Goal: Information Seeking & Learning: Learn about a topic

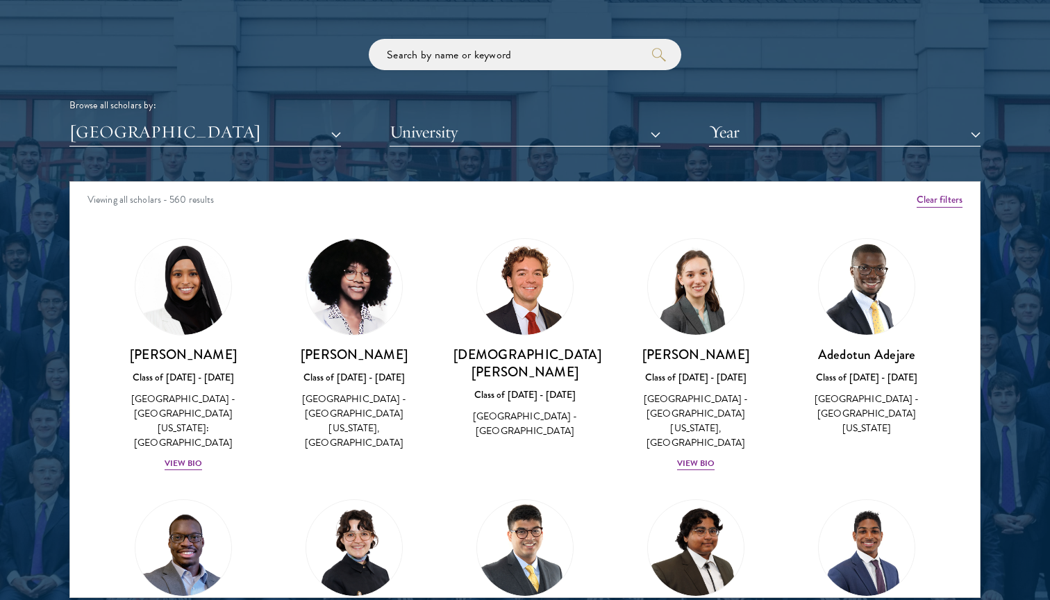
click at [939, 192] on button "Clear filters" at bounding box center [939, 199] width 46 height 15
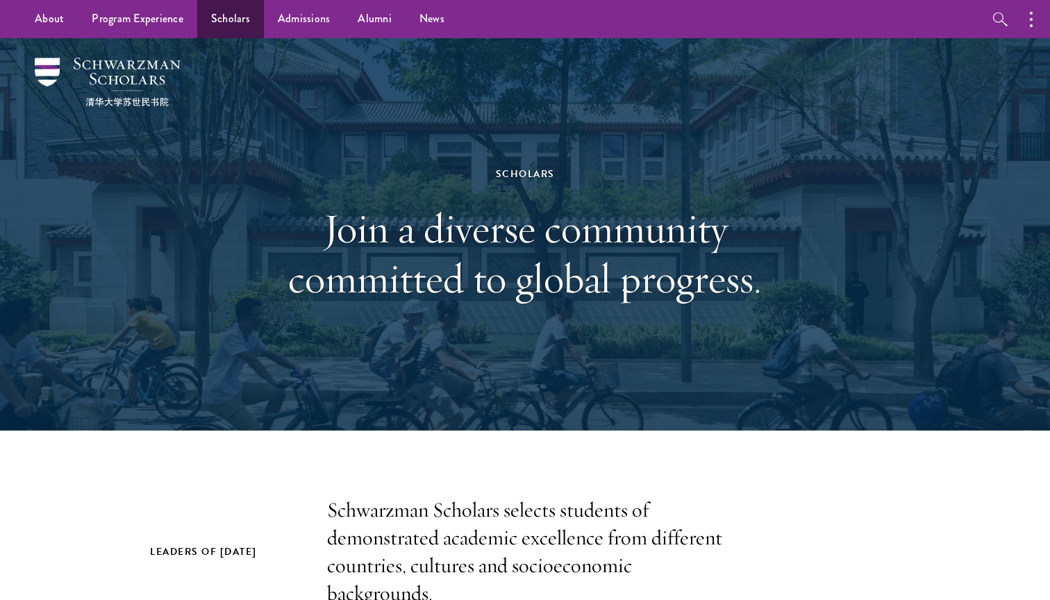
click at [210, 21] on link "Scholars" at bounding box center [230, 19] width 67 height 38
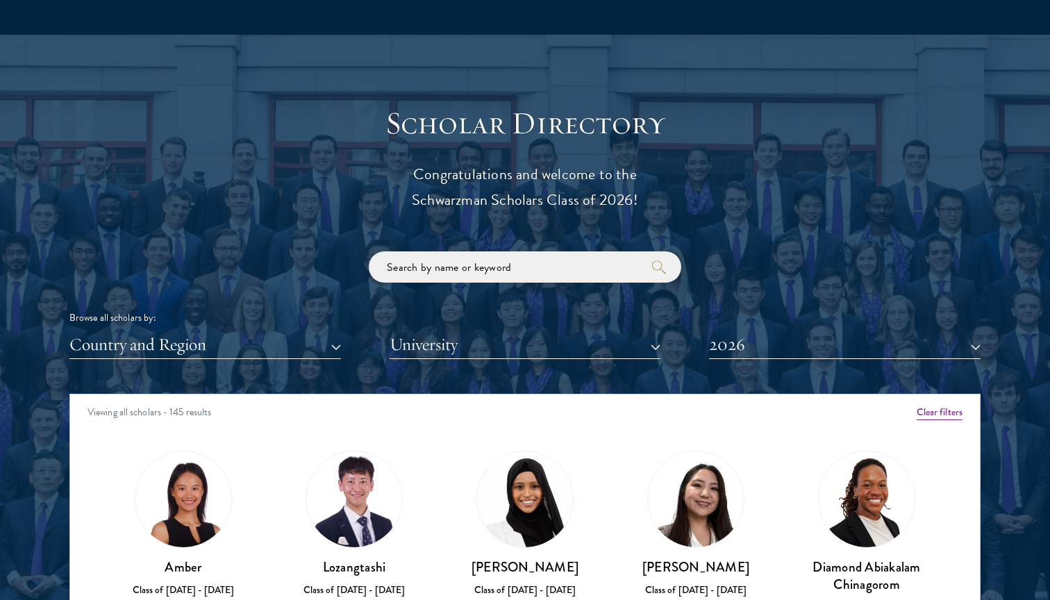
scroll to position [1474, 0]
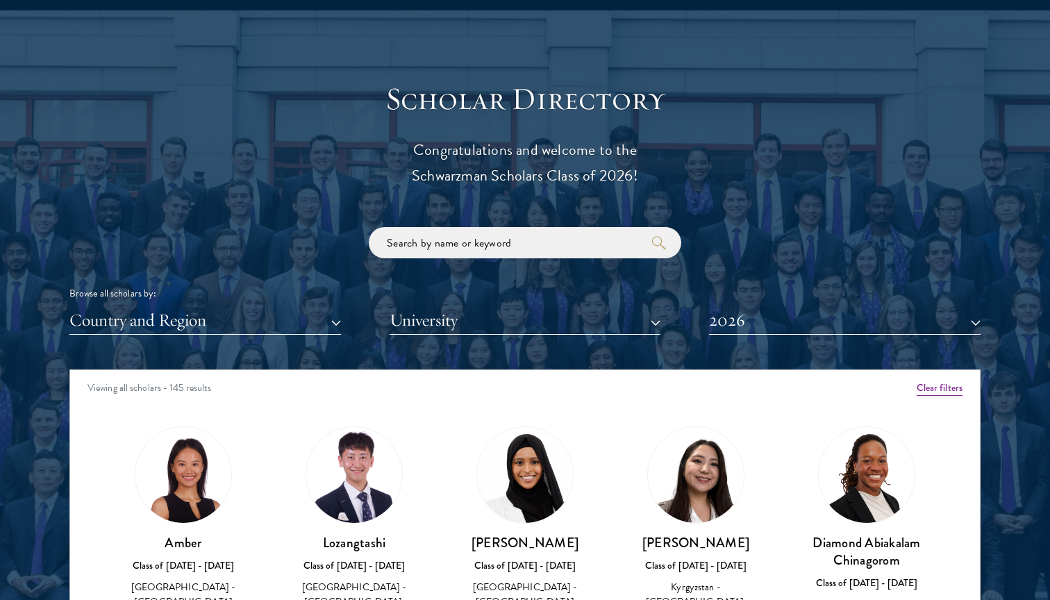
click at [951, 383] on button "Clear filters" at bounding box center [939, 387] width 46 height 15
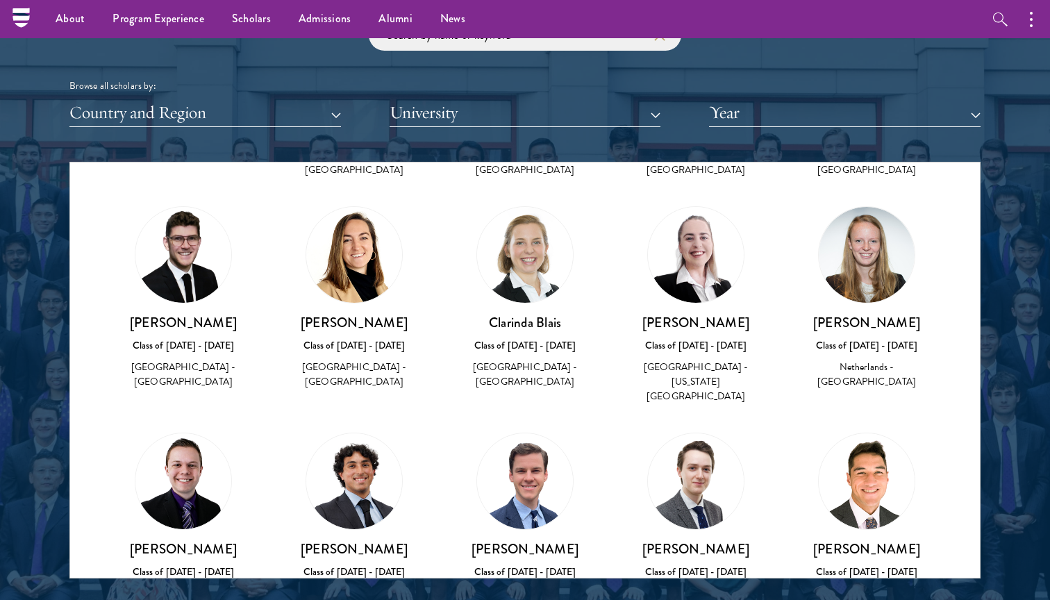
scroll to position [5448, 0]
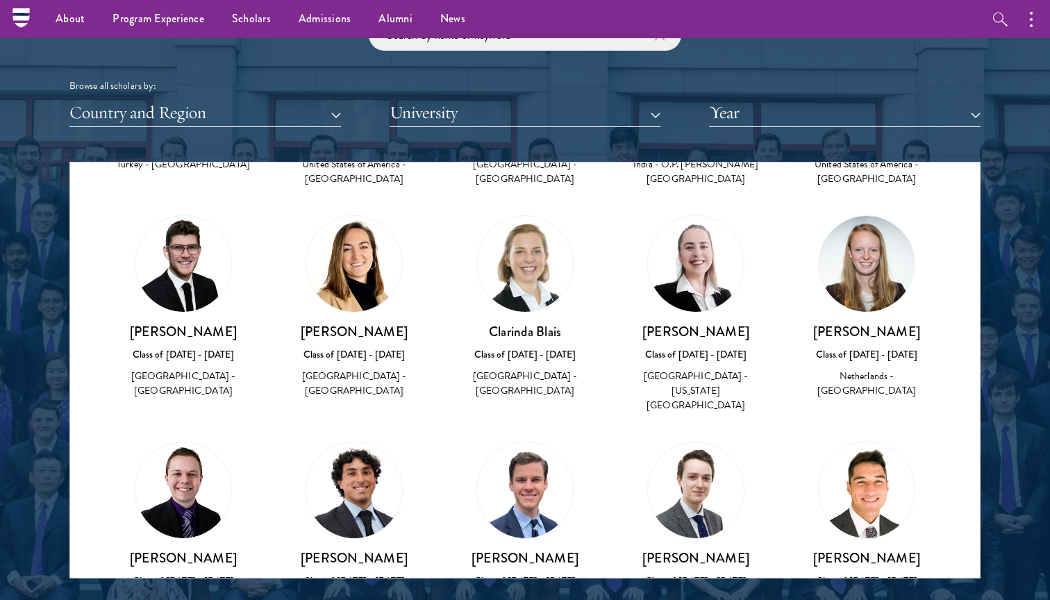
click at [358, 442] on link "Nicholas Blumenthal Class of 2024 - 2025 United States of America - University …" at bounding box center [354, 551] width 143 height 219
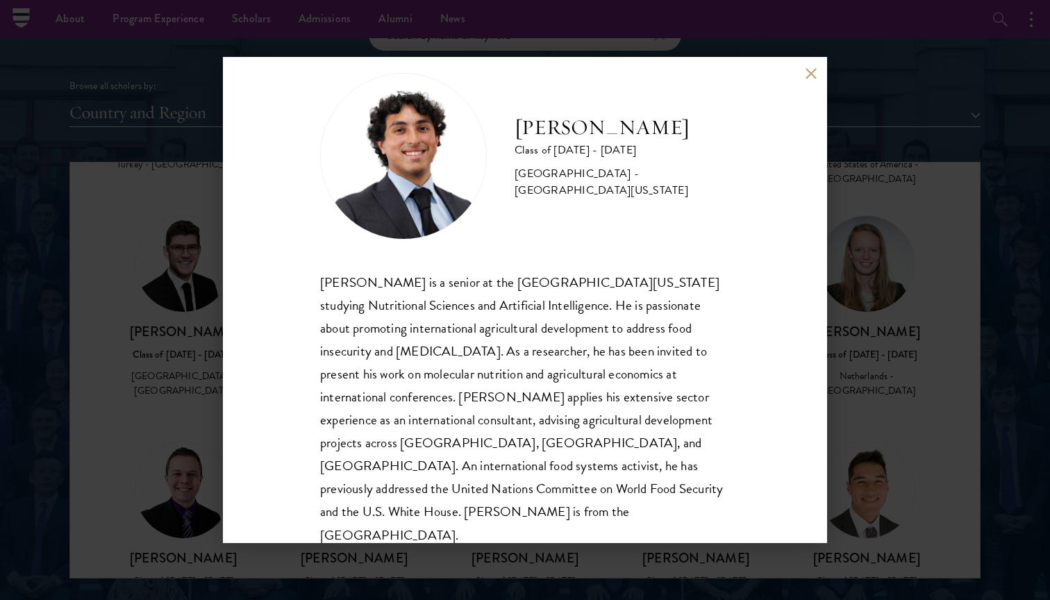
scroll to position [24, 0]
click at [588, 466] on div "Nick Blumenthal is a senior at the University of Florida studying Nutritional S…" at bounding box center [525, 410] width 410 height 276
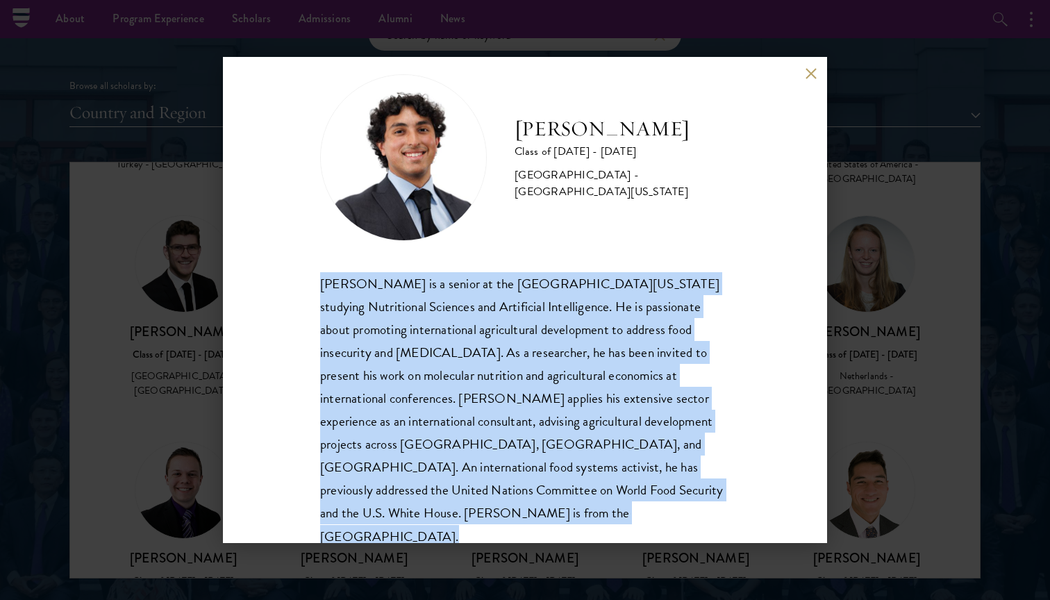
click at [647, 439] on div "Nick Blumenthal is a senior at the University of Florida studying Nutritional S…" at bounding box center [525, 410] width 410 height 276
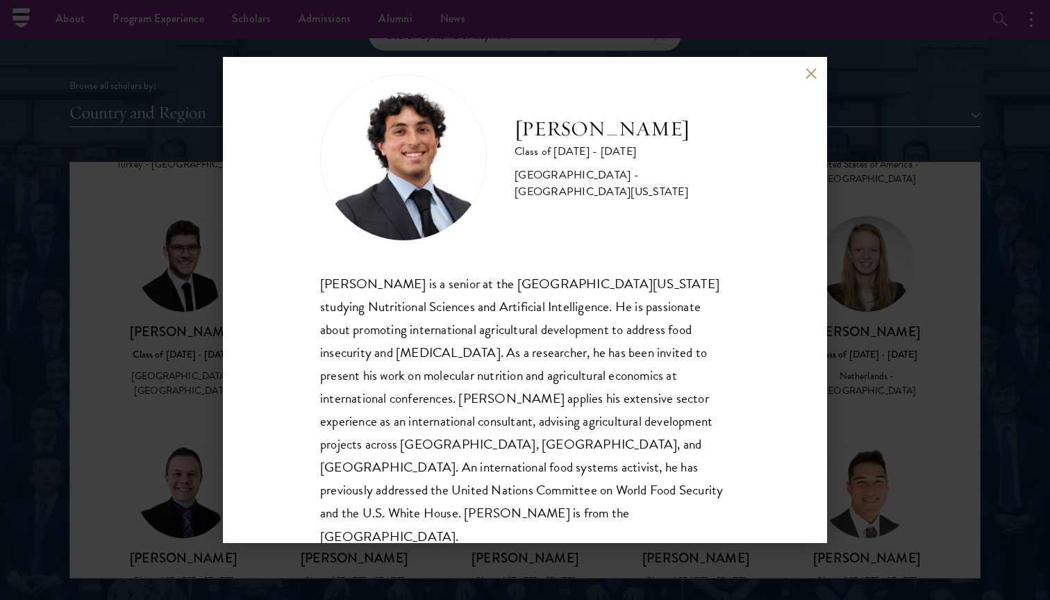
click at [647, 439] on div "Nick Blumenthal is a senior at the University of Florida studying Nutritional S…" at bounding box center [525, 410] width 410 height 276
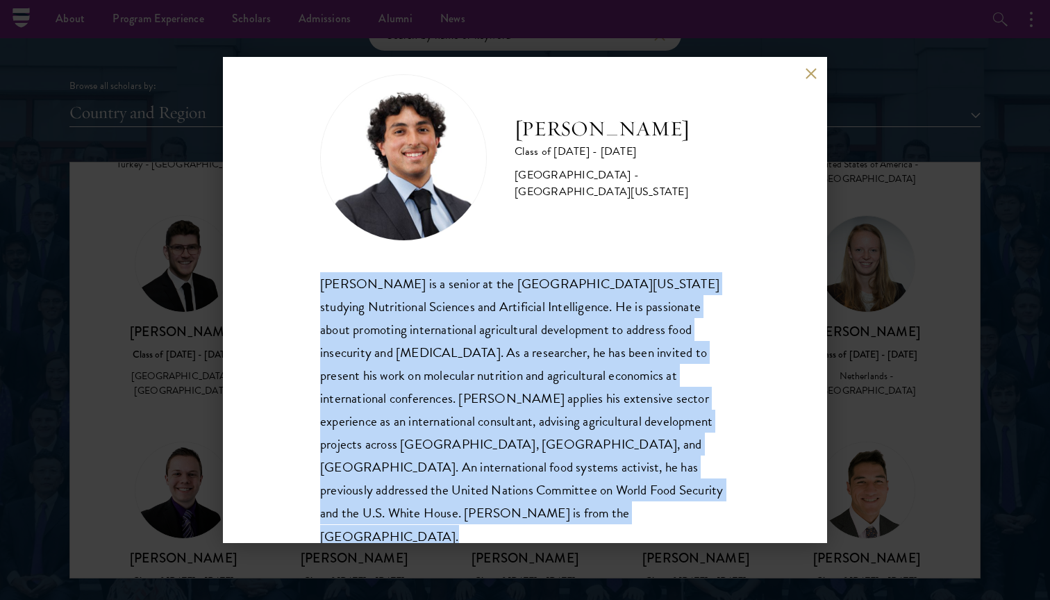
click at [814, 76] on button at bounding box center [811, 73] width 12 height 12
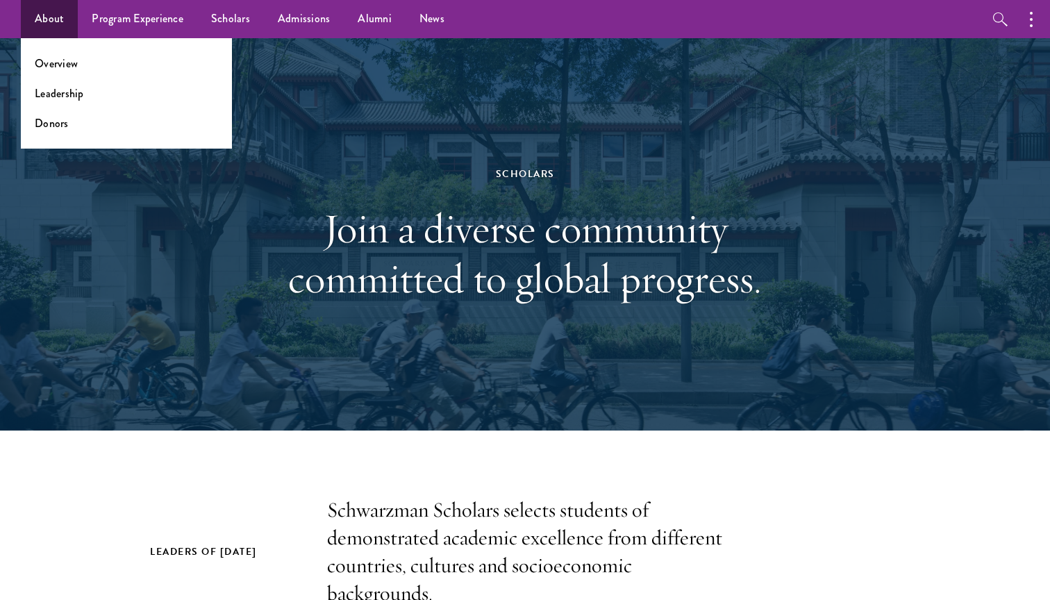
click at [70, 15] on link "About" at bounding box center [49, 19] width 57 height 38
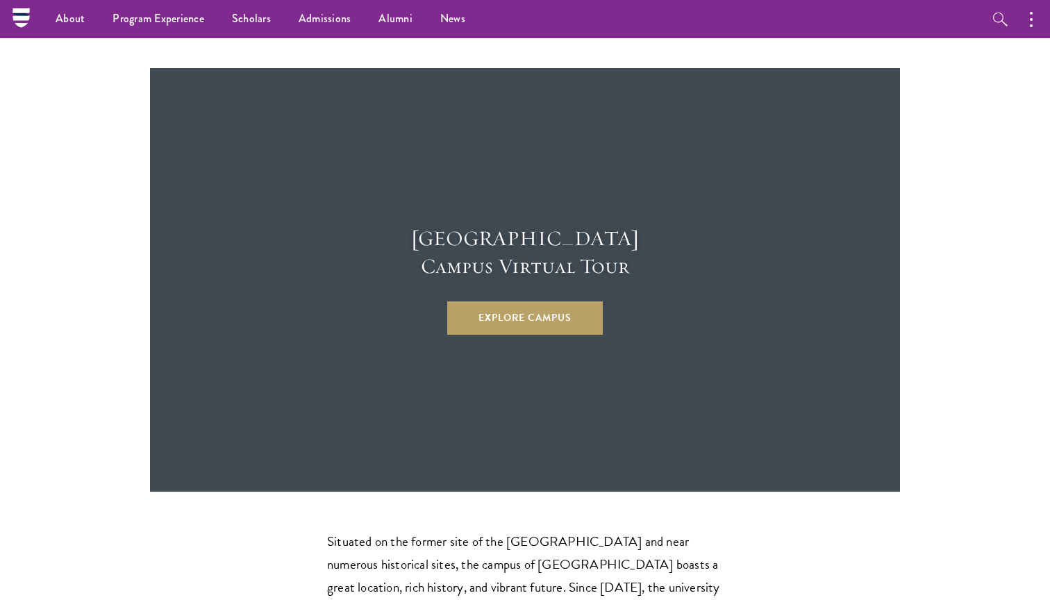
scroll to position [3665, 0]
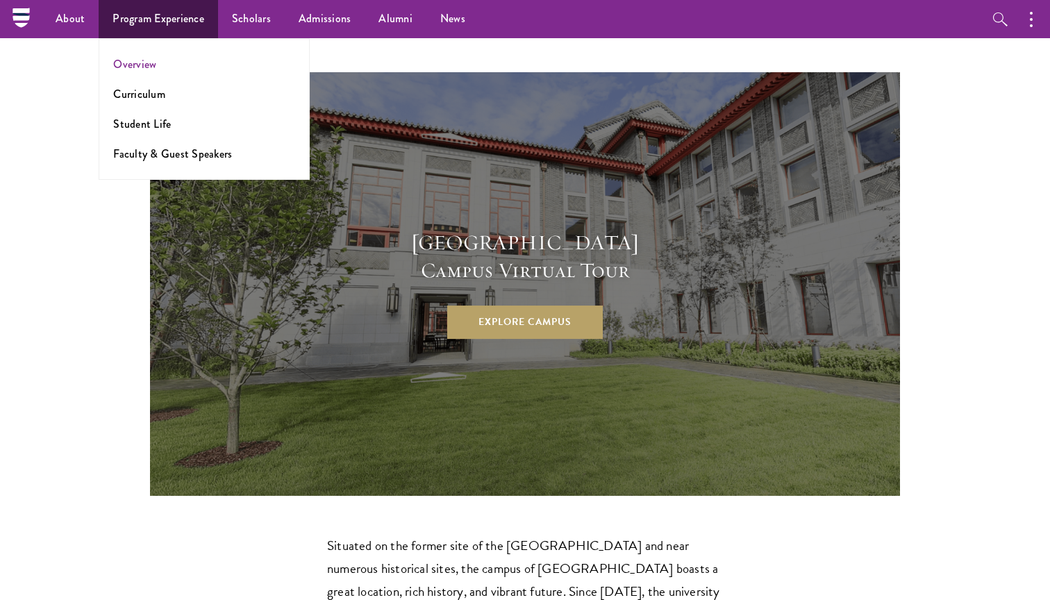
click at [135, 63] on link "Overview" at bounding box center [134, 64] width 43 height 16
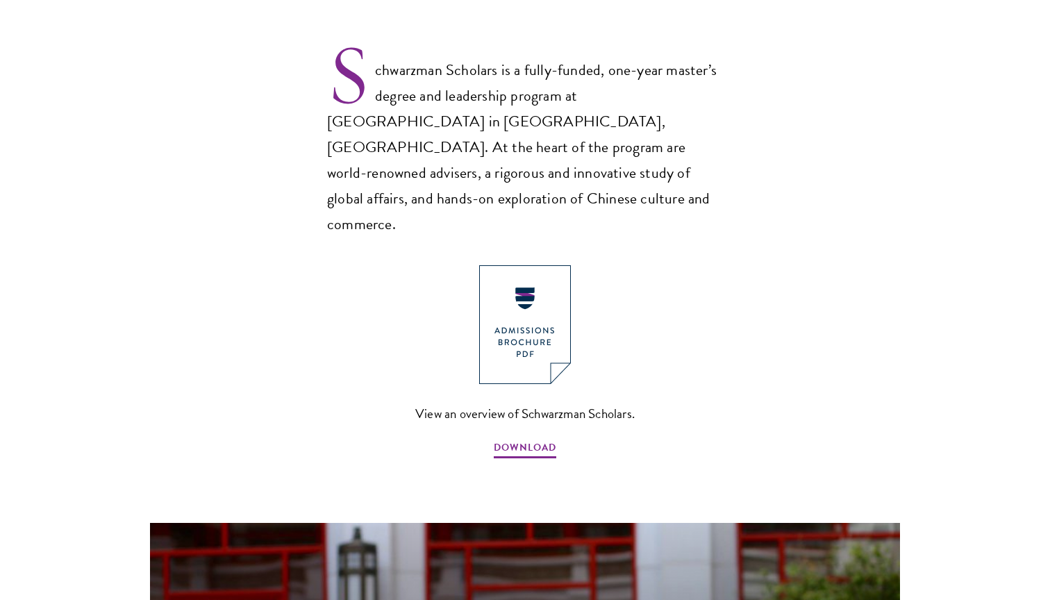
scroll to position [930, 0]
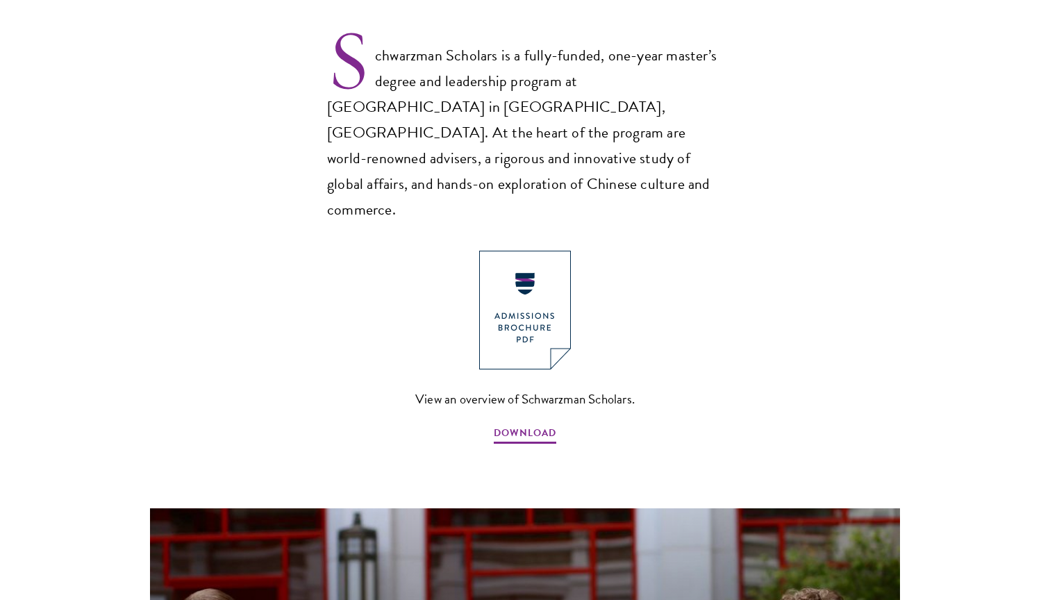
click at [523, 251] on img at bounding box center [525, 310] width 92 height 119
